Goal: Book appointment/travel/reservation

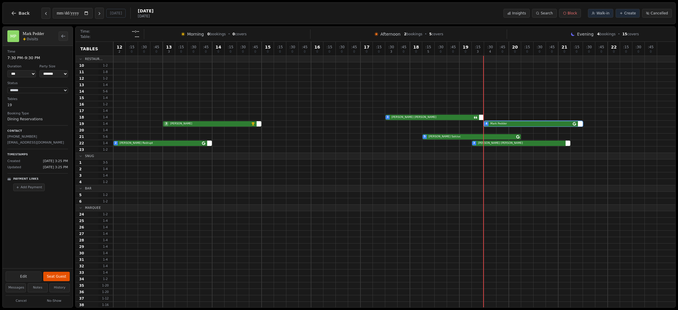
select select "****"
select select "*"
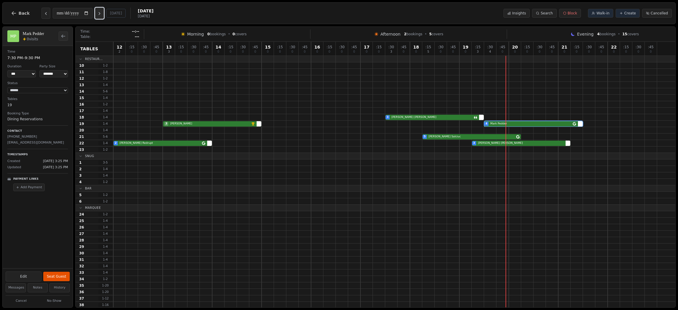
click at [97, 12] on button "Next day" at bounding box center [99, 13] width 9 height 11
type input "**********"
